Goal: Task Accomplishment & Management: Use online tool/utility

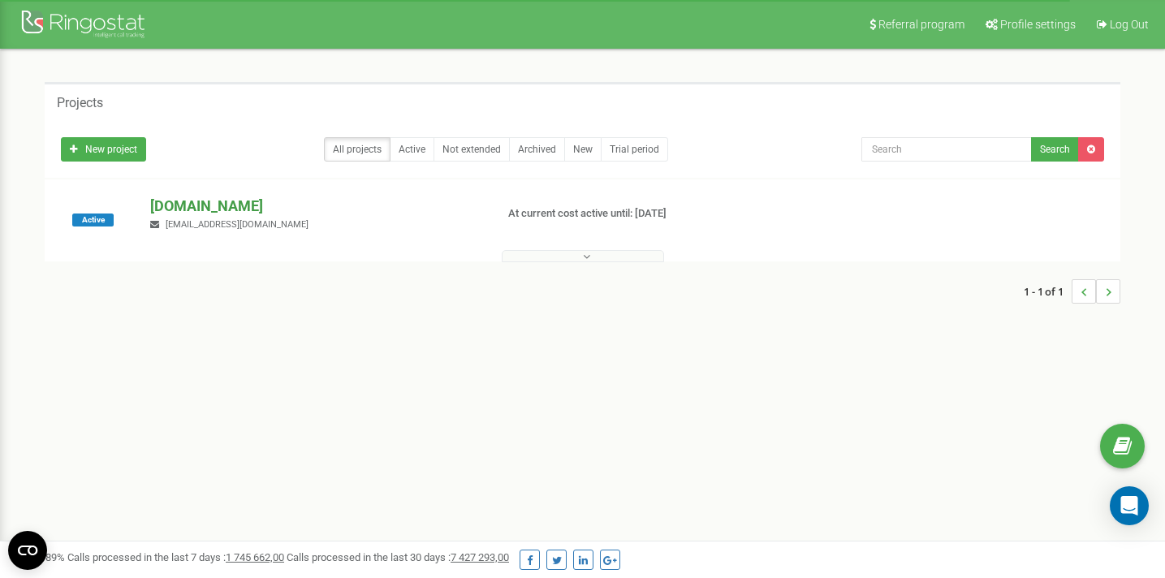
click at [225, 214] on p "[DOMAIN_NAME]" at bounding box center [315, 206] width 331 height 21
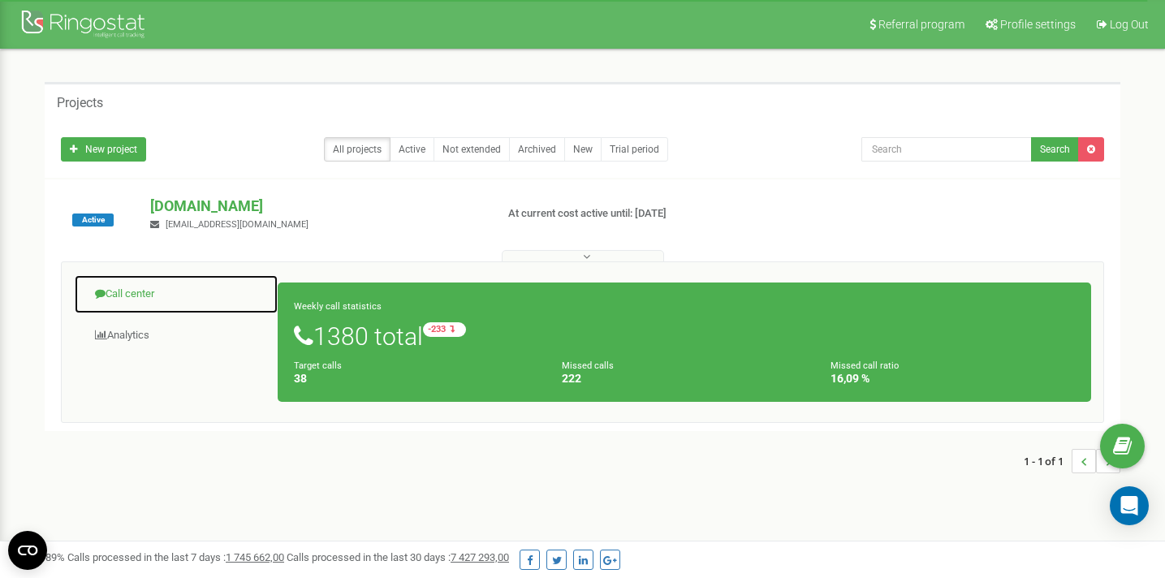
click at [132, 283] on link "Call center" at bounding box center [176, 294] width 205 height 40
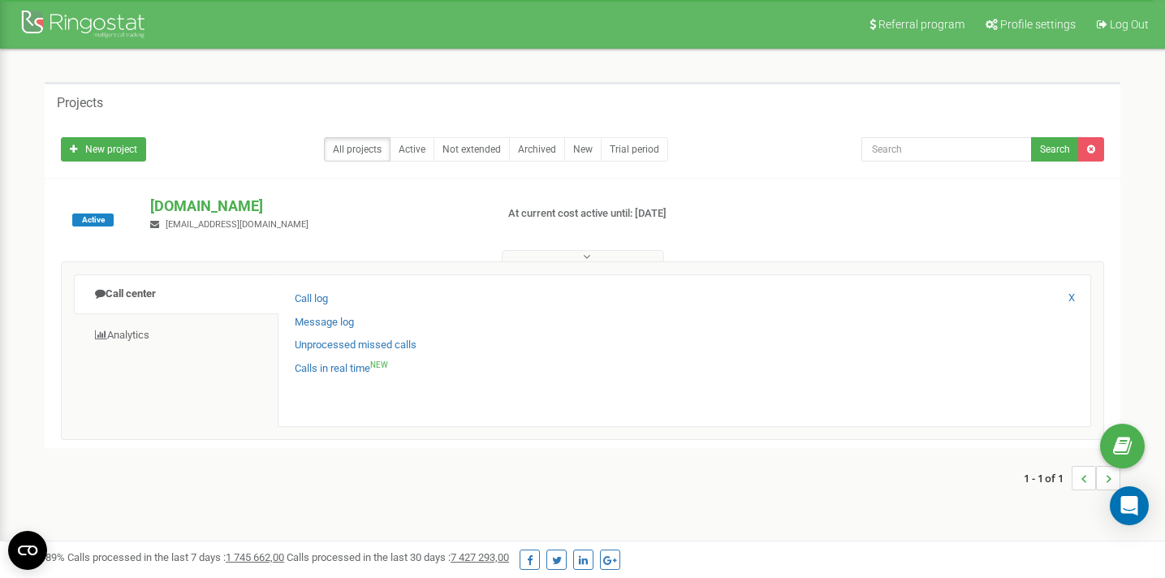
click at [326, 336] on div "Message log" at bounding box center [685, 327] width 780 height 24
click at [326, 344] on link "Unprocessed missed calls" at bounding box center [356, 345] width 122 height 15
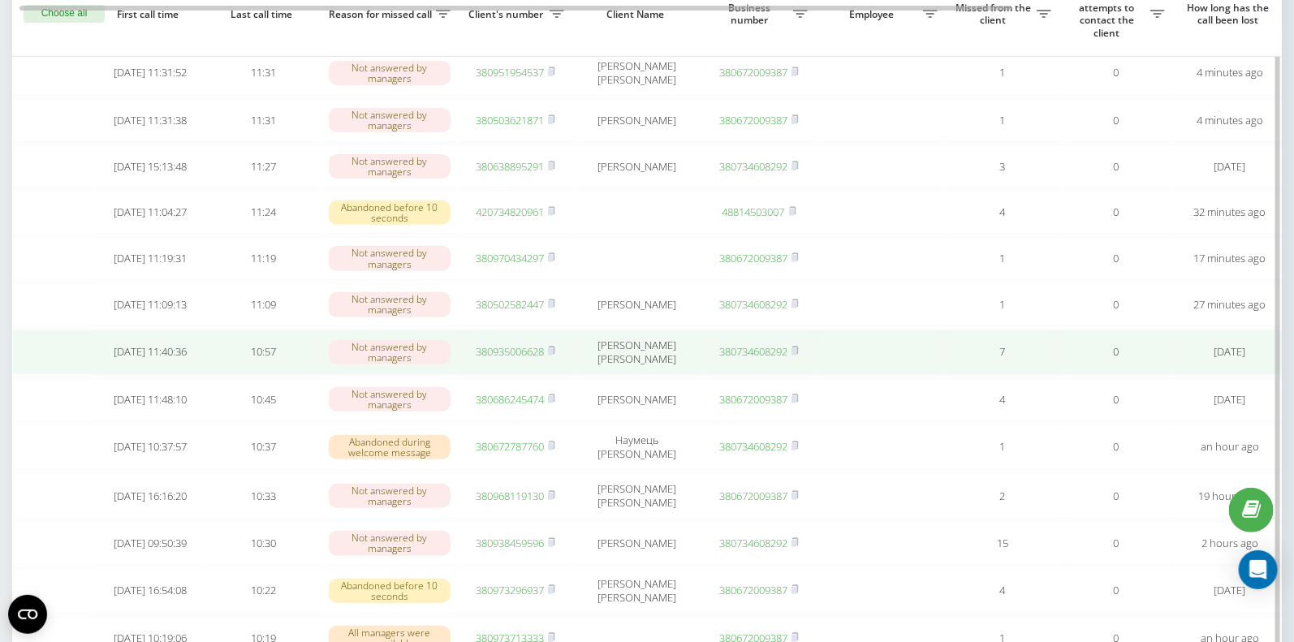
scroll to position [175, 0]
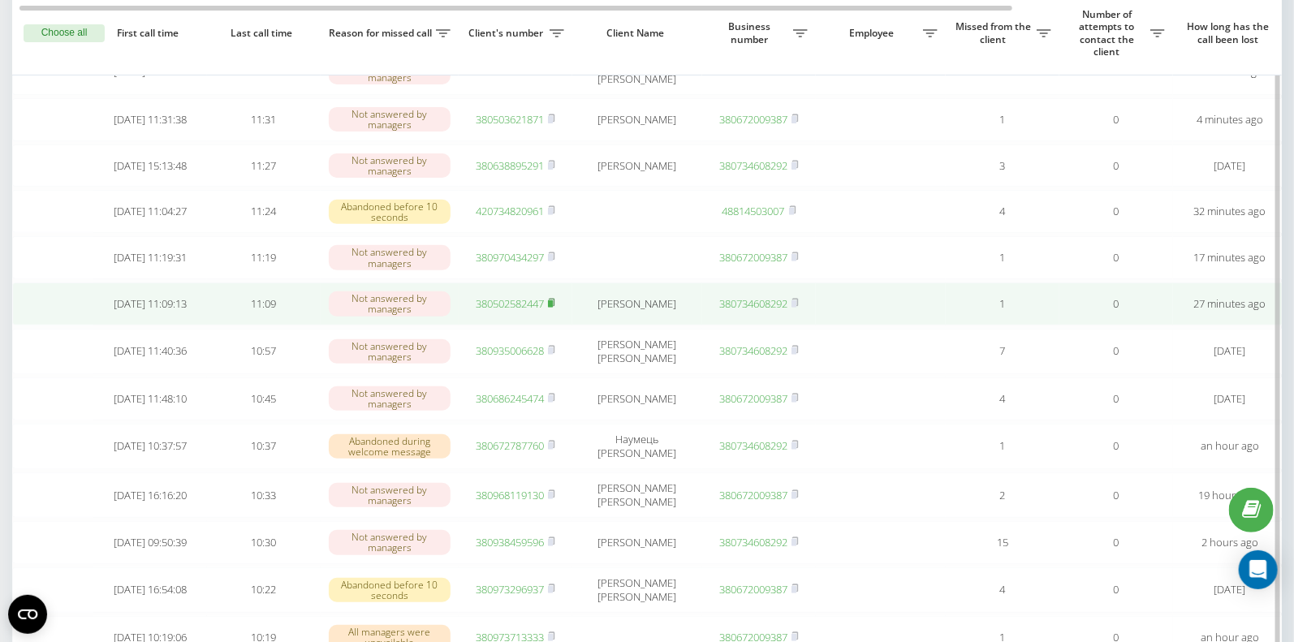
click at [553, 308] on rect at bounding box center [550, 303] width 5 height 7
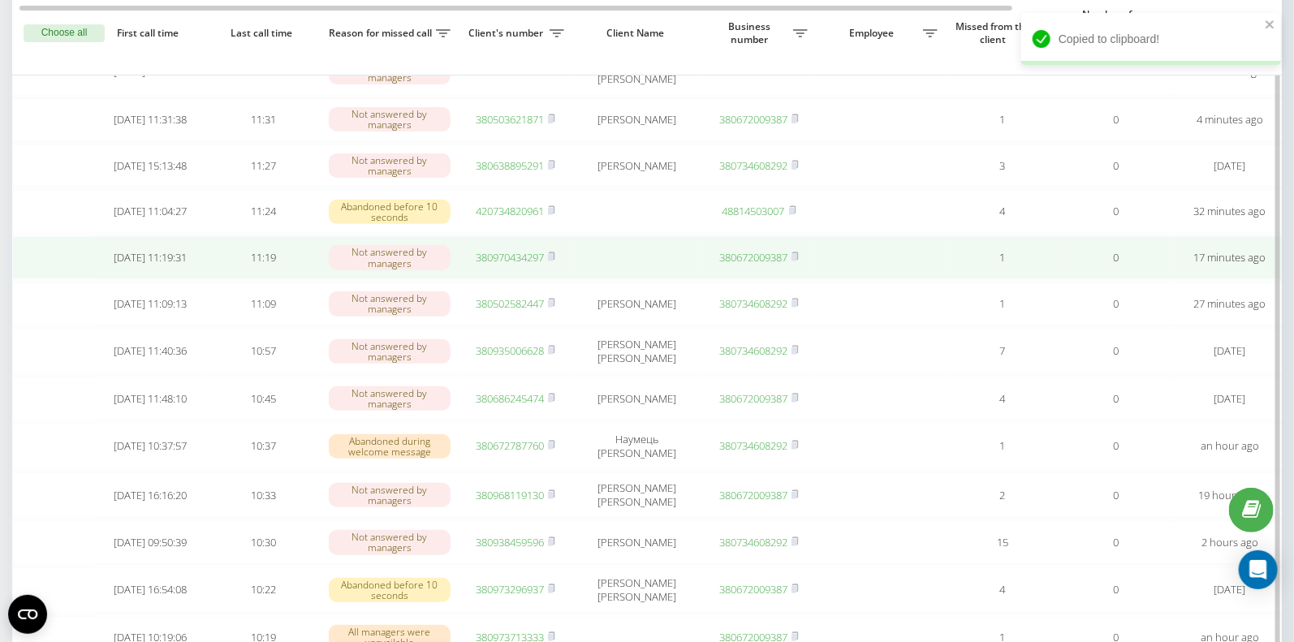
click at [528, 265] on link "380970434297" at bounding box center [510, 257] width 68 height 15
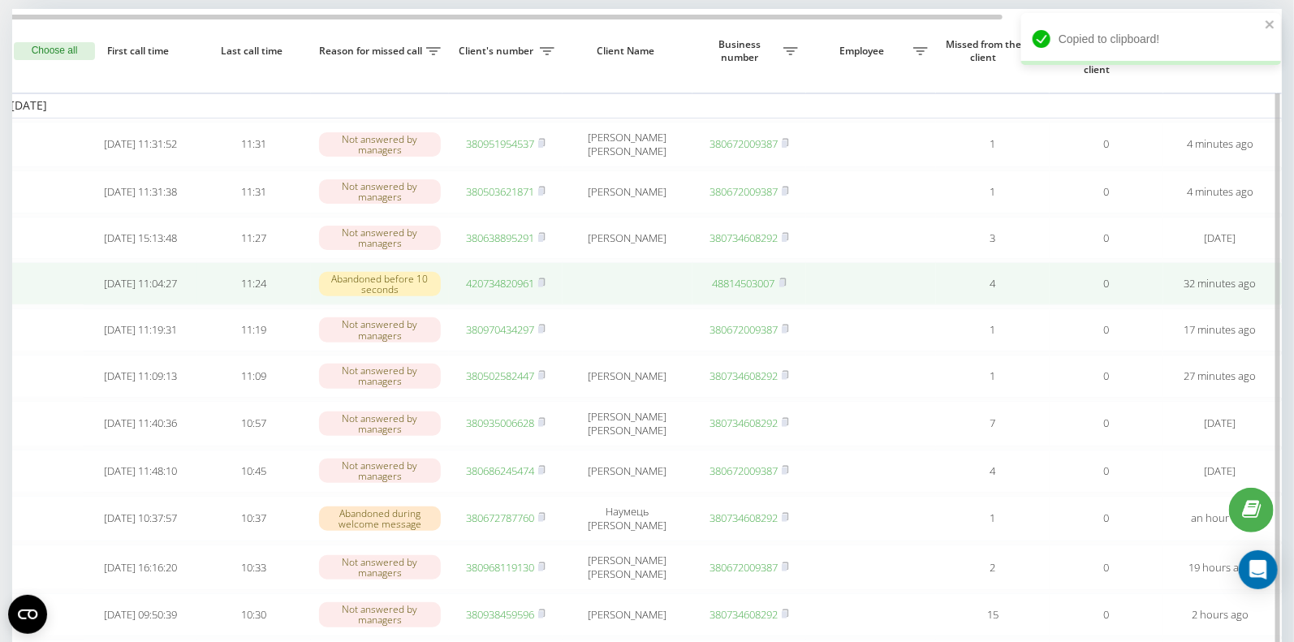
scroll to position [100, 0]
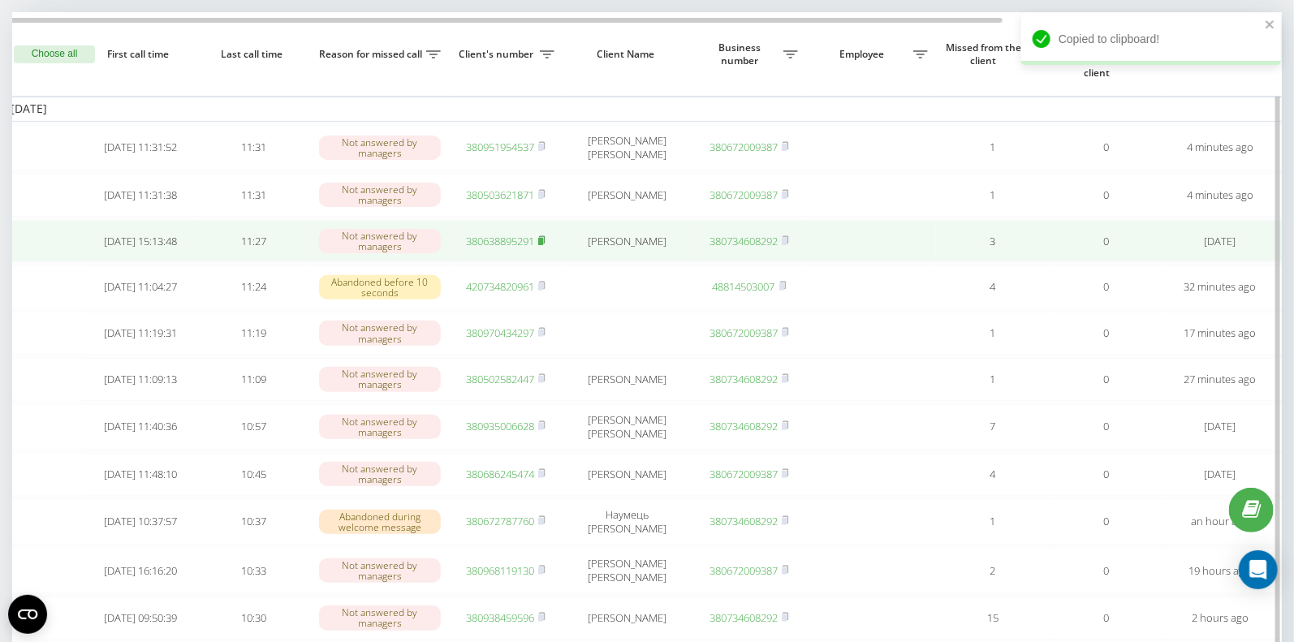
click at [543, 244] on rect at bounding box center [540, 240] width 5 height 7
click at [515, 246] on td "380638895291" at bounding box center [506, 241] width 114 height 43
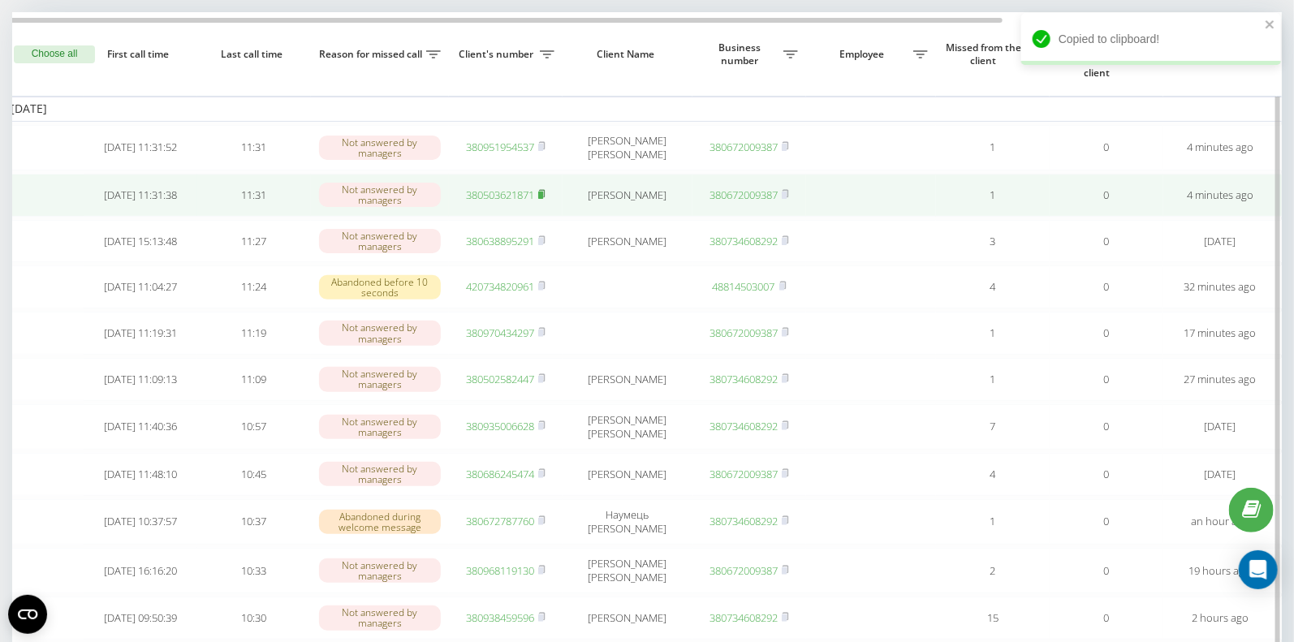
click at [543, 199] on rect at bounding box center [540, 195] width 5 height 7
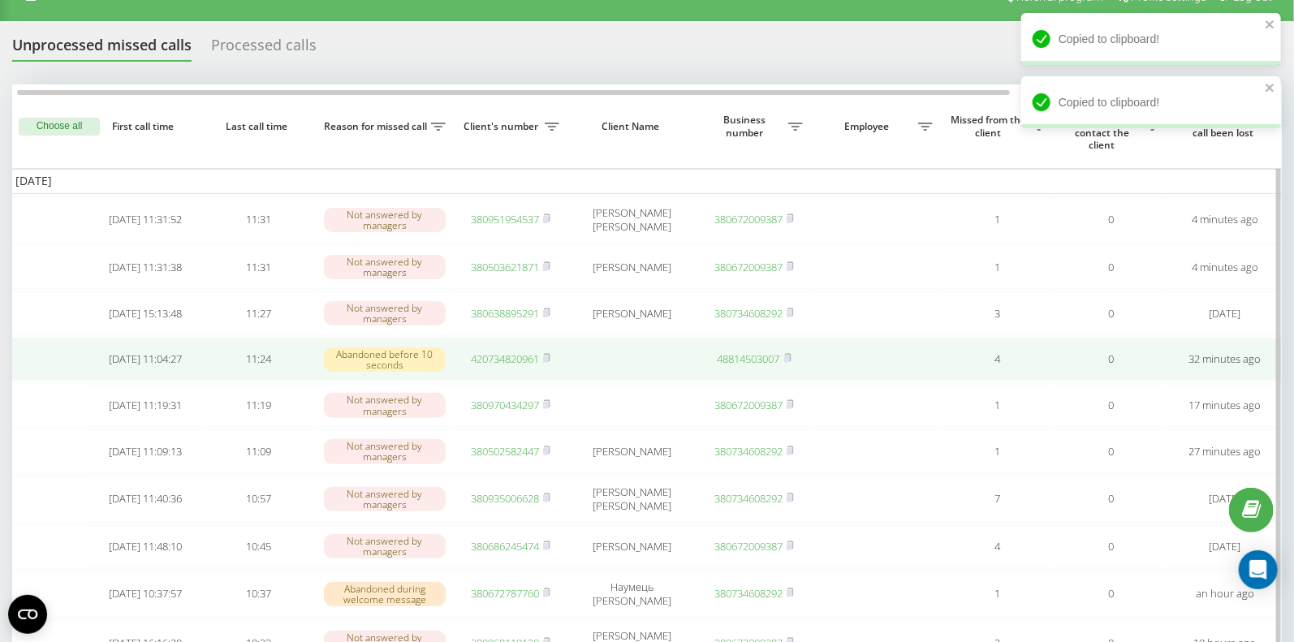
scroll to position [0, 6]
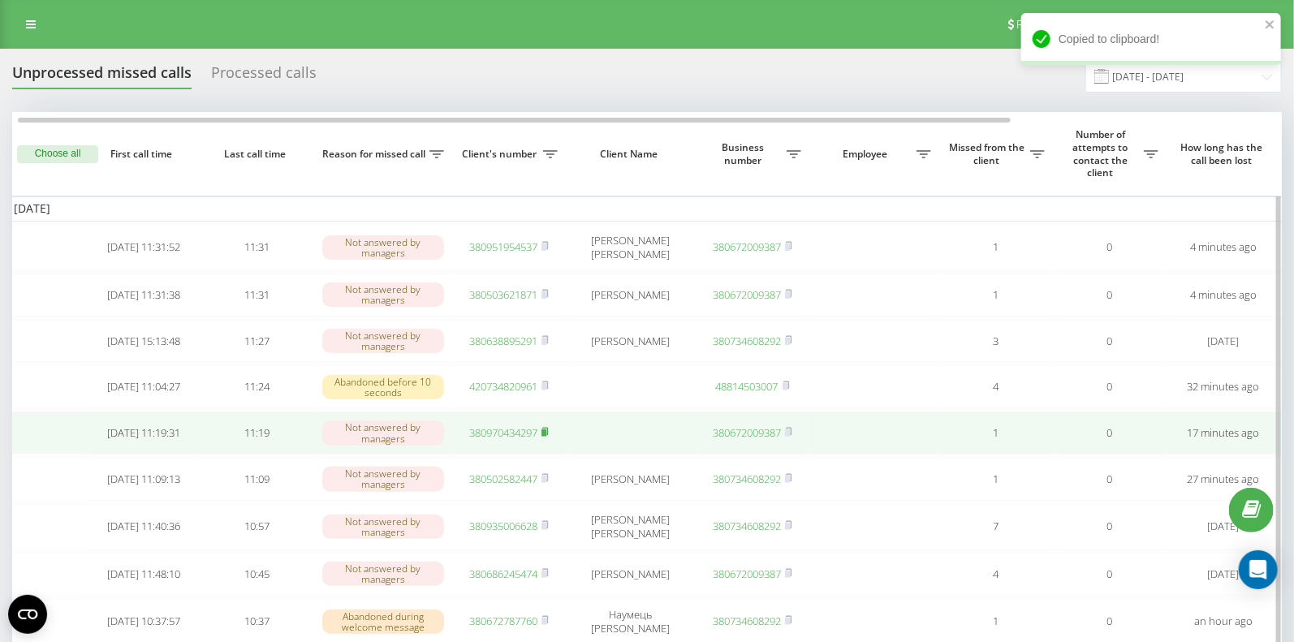
click at [544, 437] on rect at bounding box center [544, 433] width 5 height 7
click at [545, 437] on rect at bounding box center [544, 433] width 5 height 7
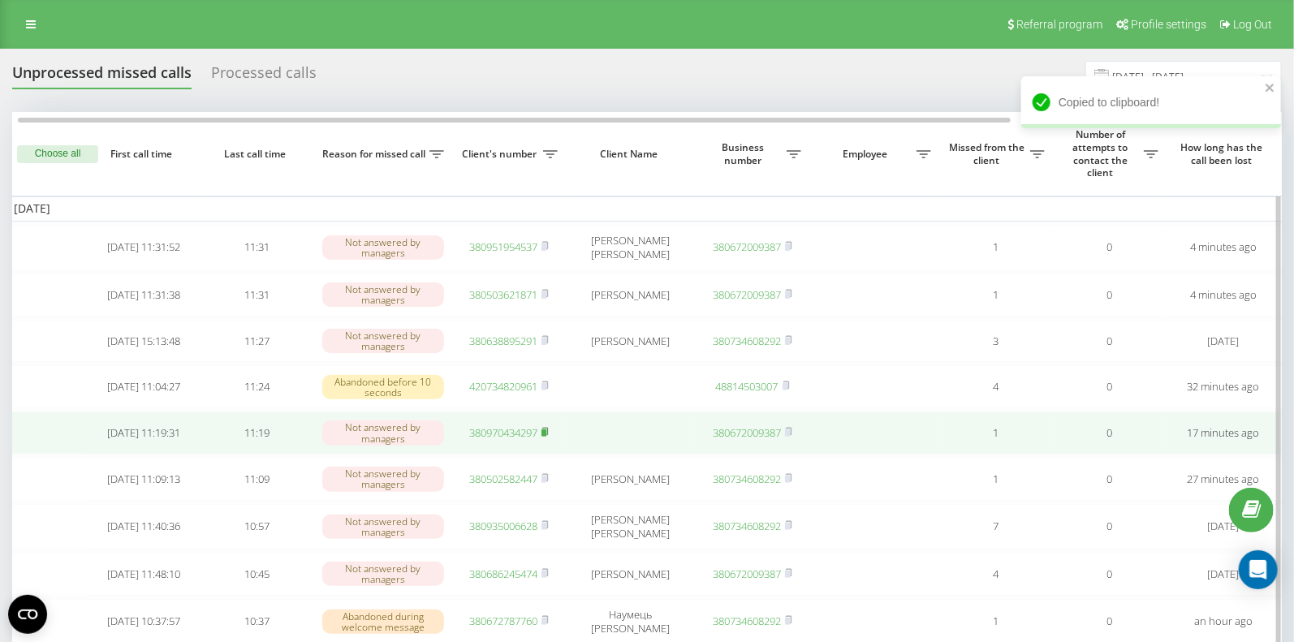
click at [548, 437] on icon at bounding box center [545, 432] width 7 height 10
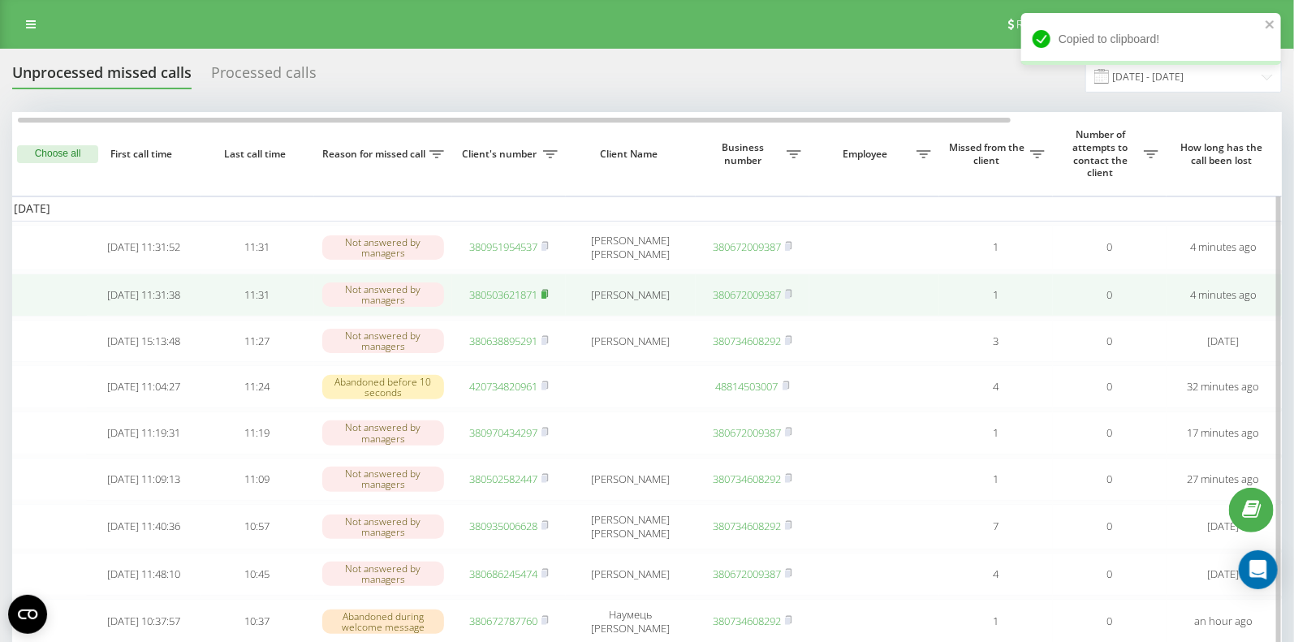
click at [543, 299] on rect at bounding box center [544, 295] width 5 height 7
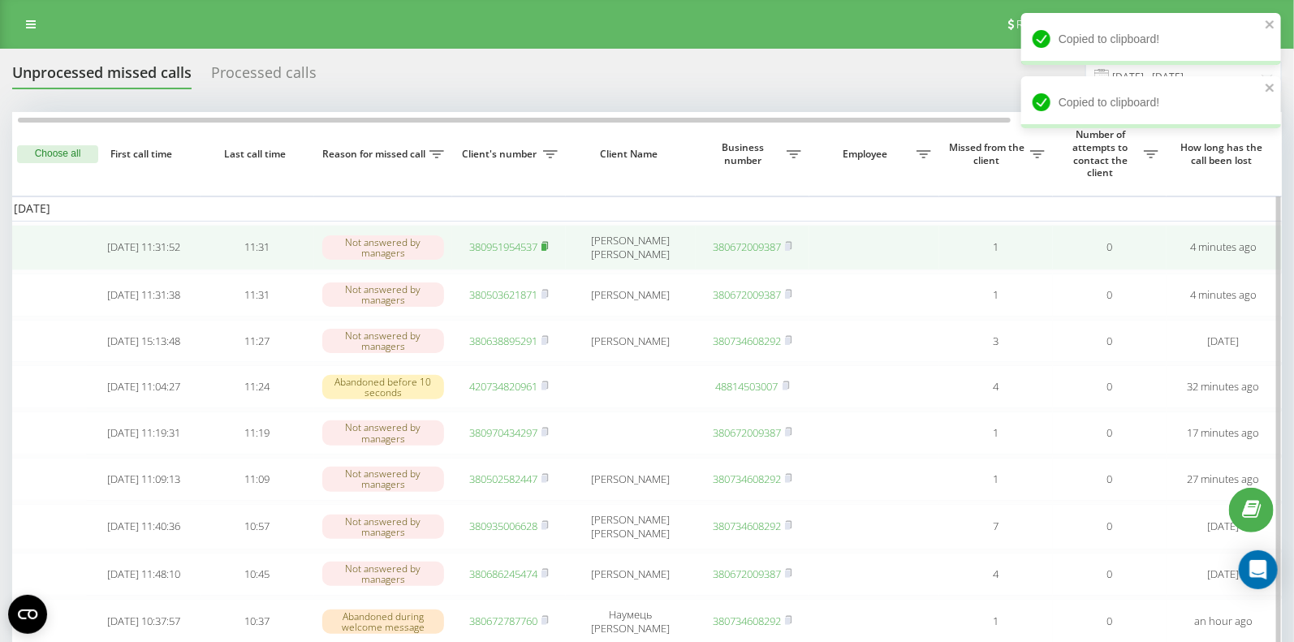
click at [545, 251] on rect at bounding box center [544, 247] width 5 height 7
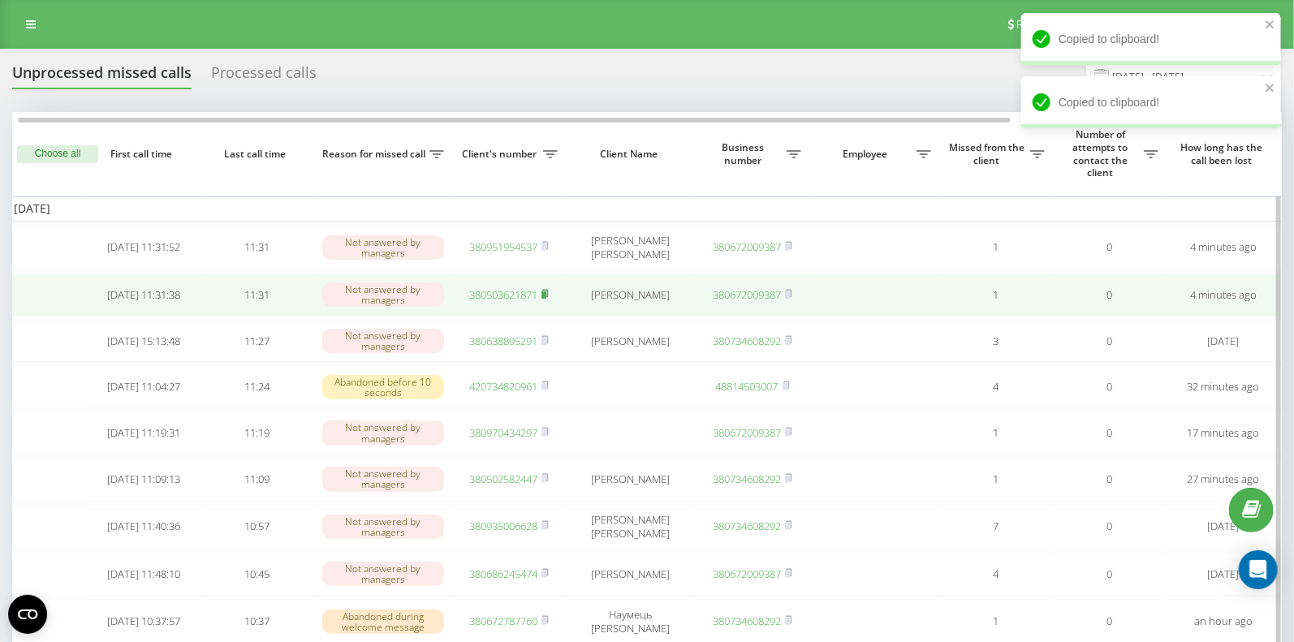
click at [545, 299] on rect at bounding box center [544, 295] width 5 height 7
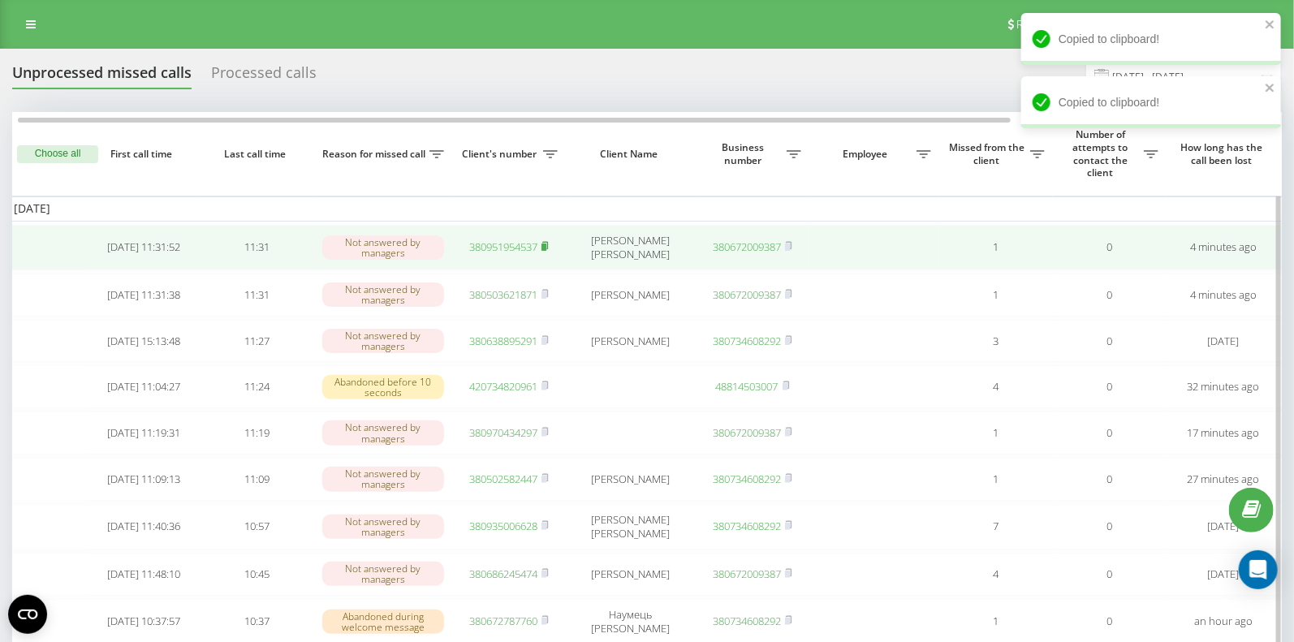
click at [547, 251] on rect at bounding box center [544, 247] width 5 height 7
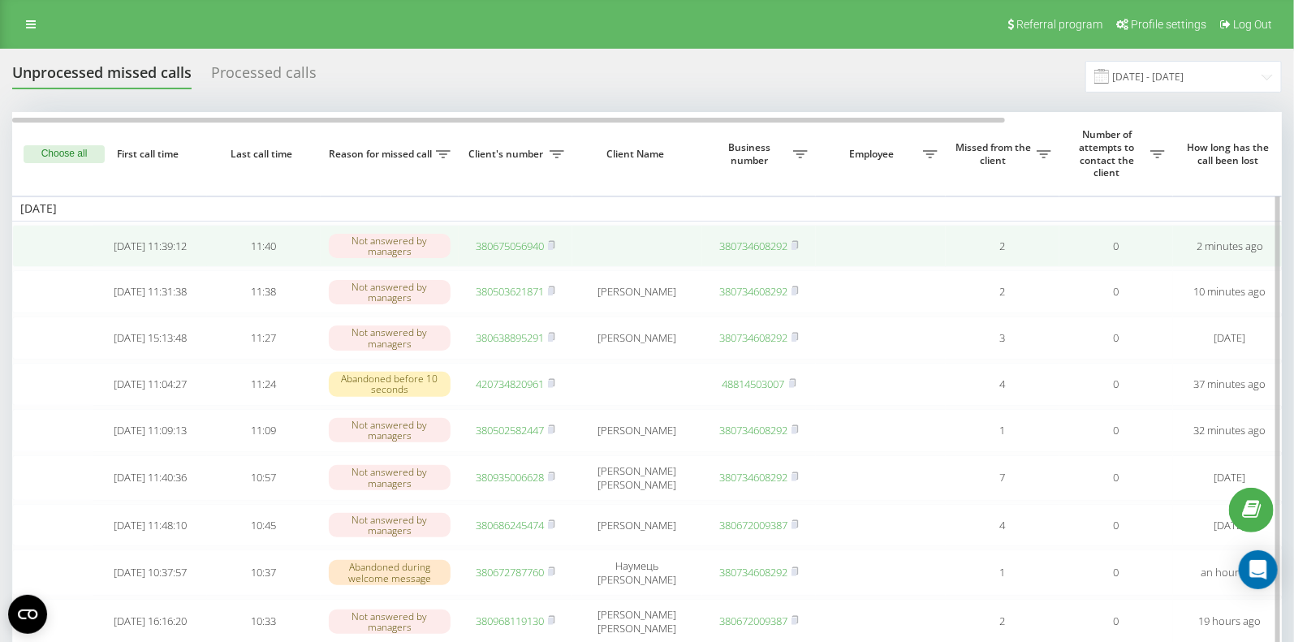
click at [509, 248] on link "380675056940" at bounding box center [510, 246] width 68 height 15
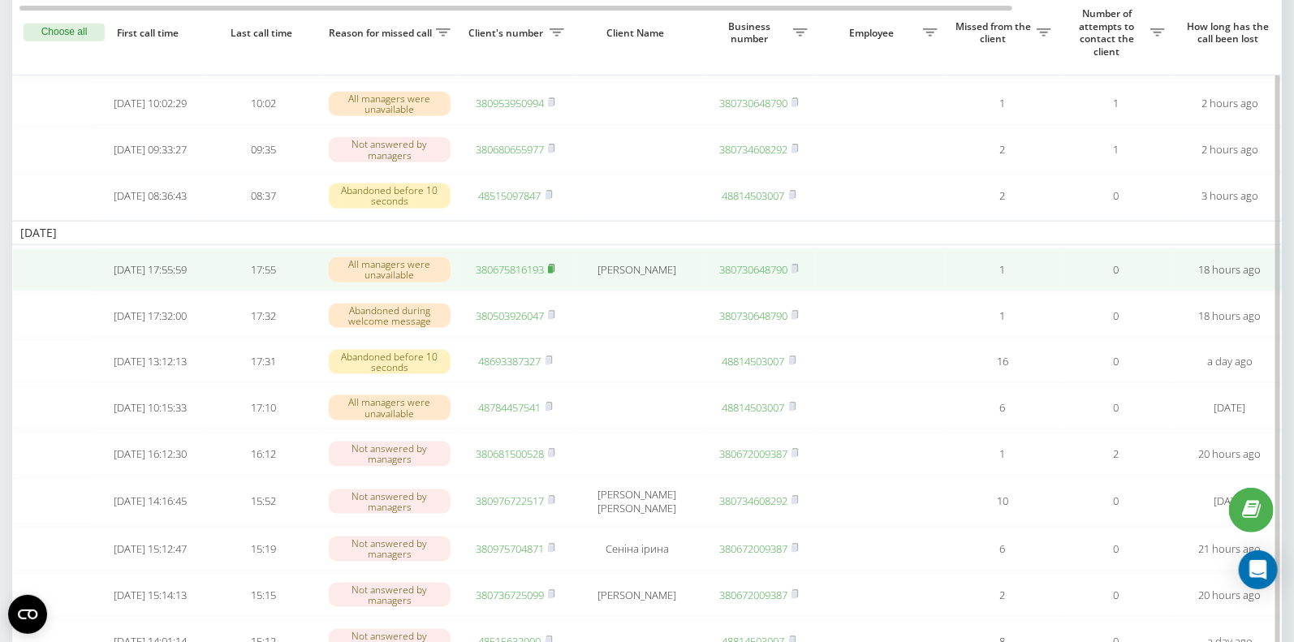
click at [552, 274] on rect at bounding box center [550, 269] width 5 height 7
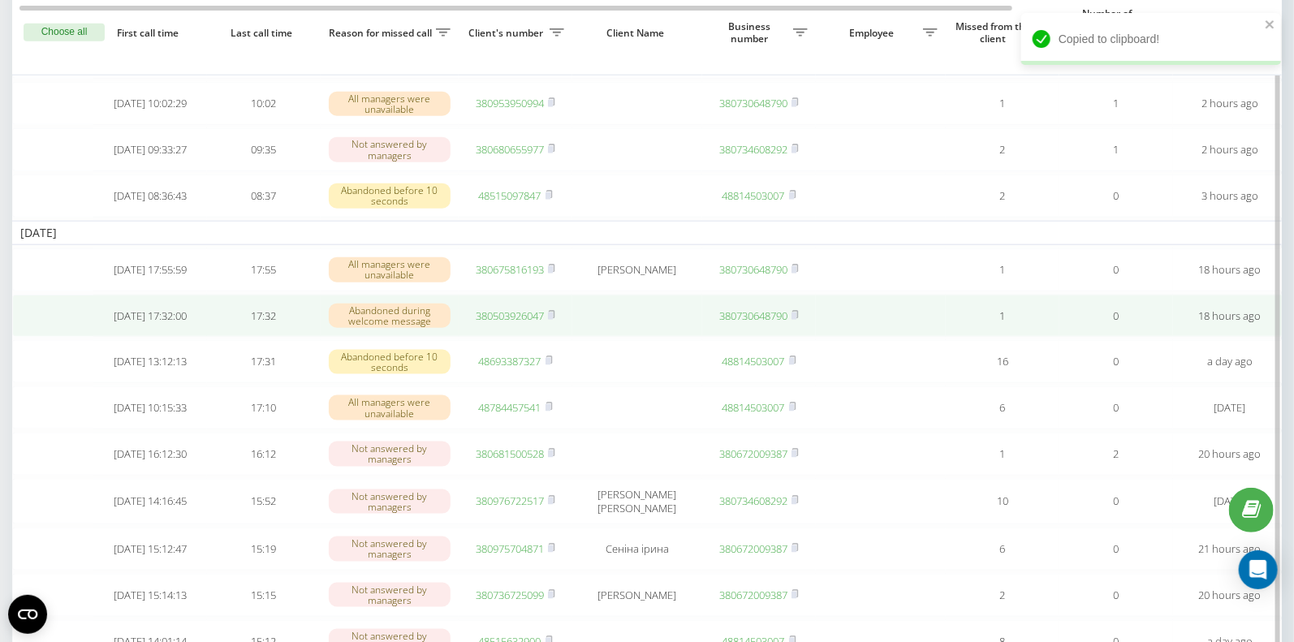
click at [508, 323] on link "380503926047" at bounding box center [510, 316] width 68 height 15
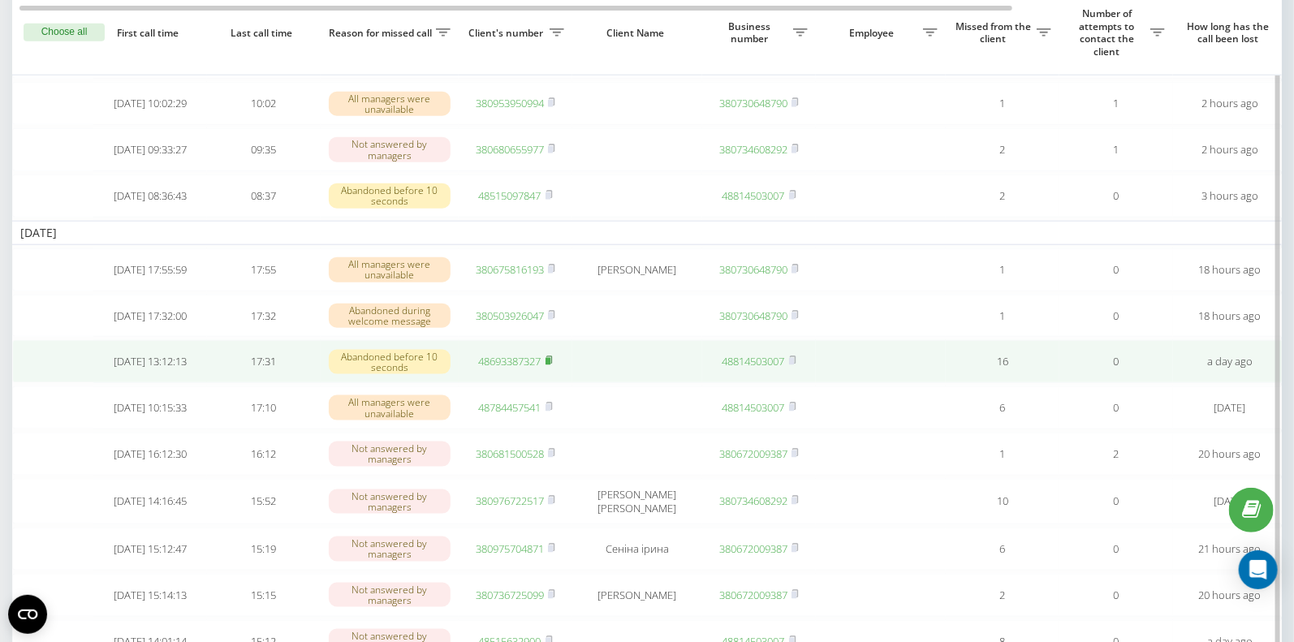
click at [551, 365] on rect at bounding box center [548, 361] width 5 height 7
click at [508, 369] on link "48693387327" at bounding box center [510, 361] width 63 height 15
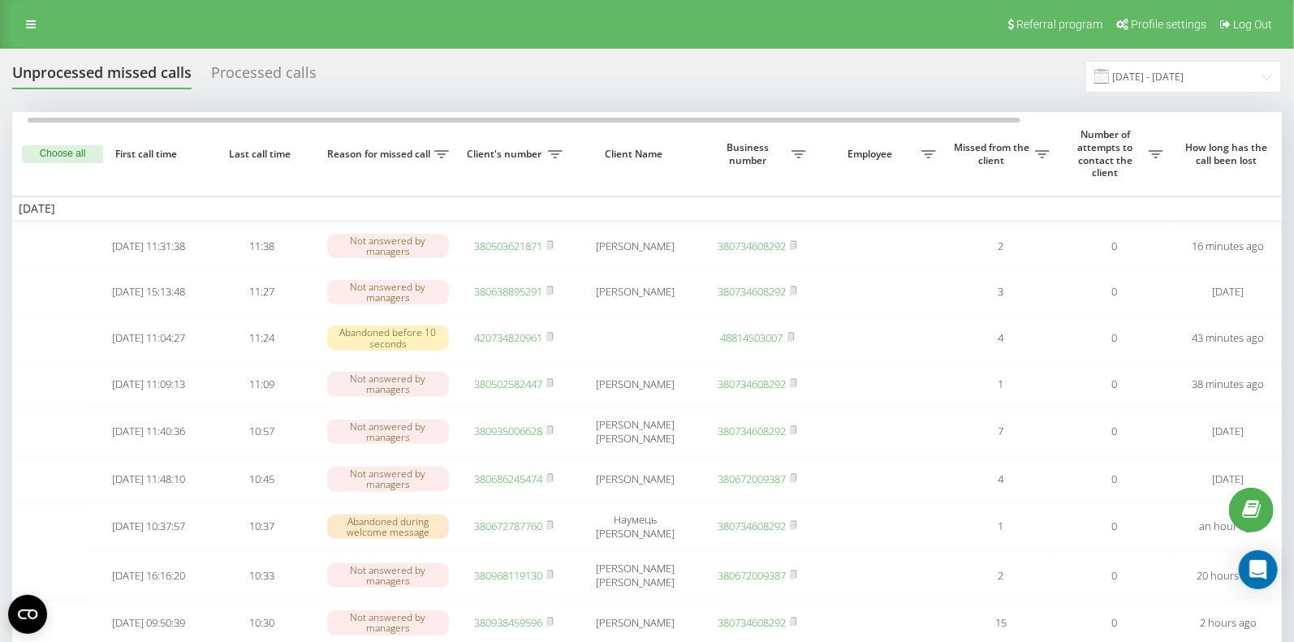
scroll to position [0, 10]
